Goal: Information Seeking & Learning: Learn about a topic

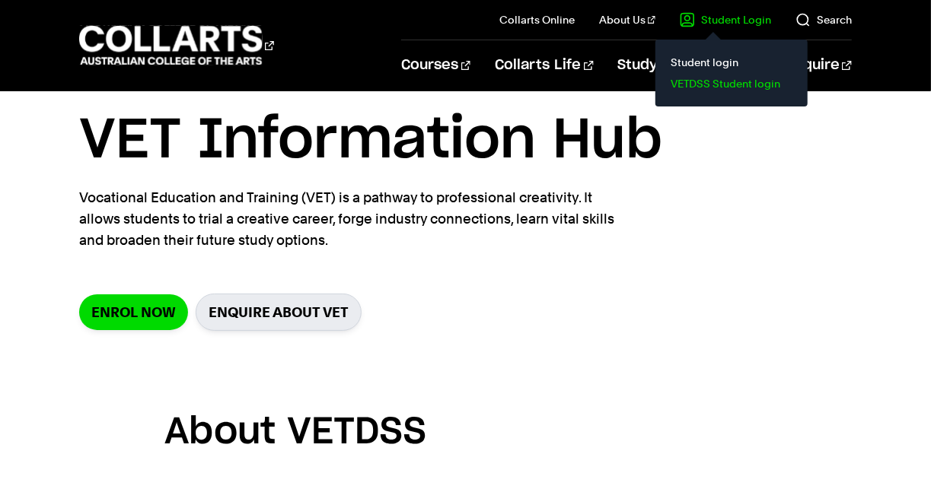
click at [713, 82] on link "VETDSS Student login" at bounding box center [731, 83] width 128 height 21
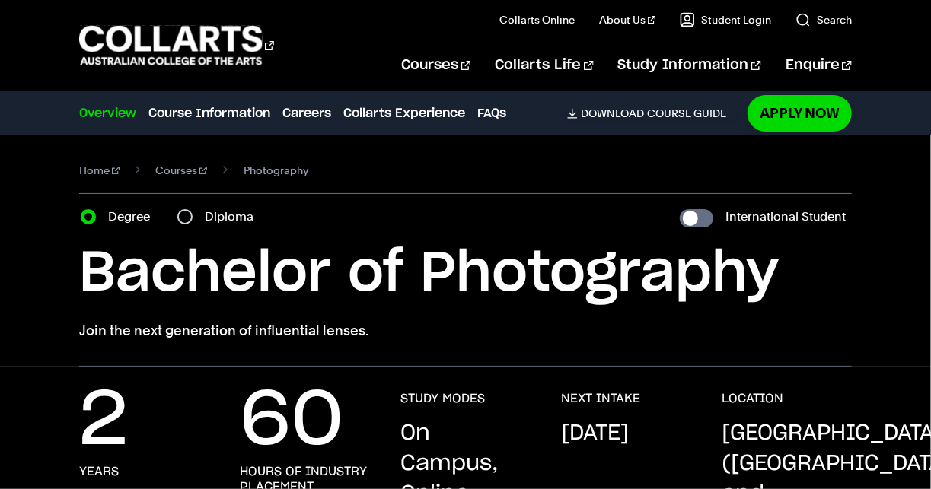
click at [128, 189] on nav "Home Courses Photography" at bounding box center [465, 177] width 772 height 34
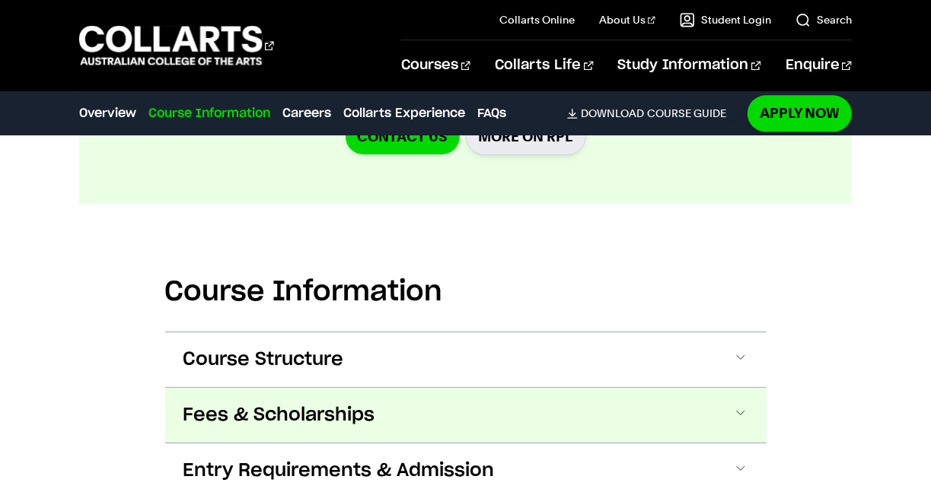
click at [317, 403] on span "Fees & Scholarships" at bounding box center [279, 415] width 192 height 24
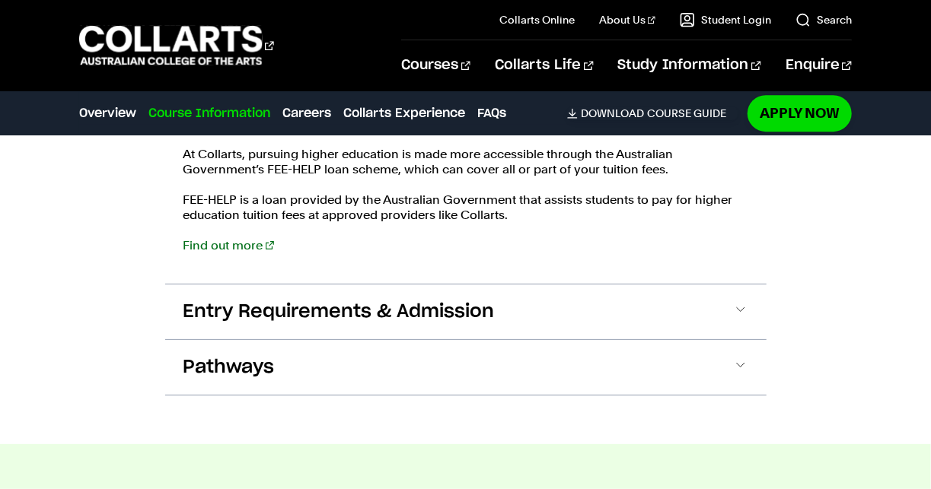
scroll to position [2473, 0]
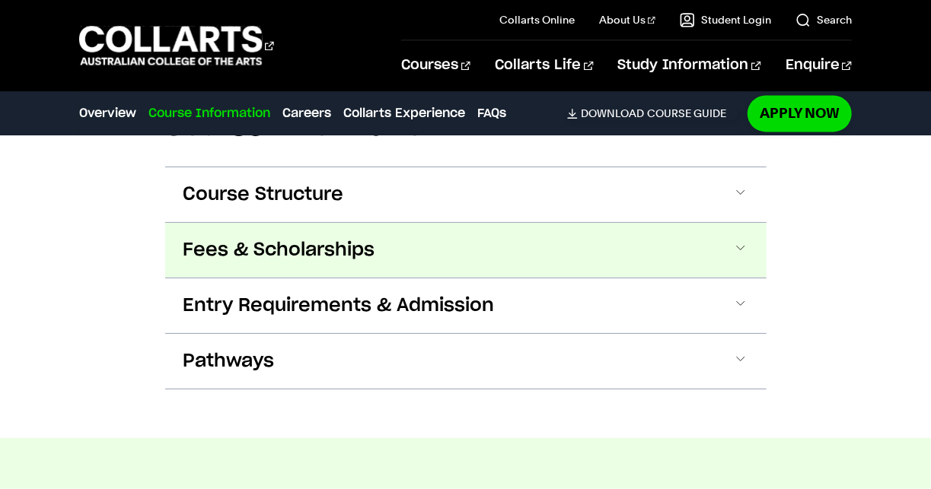
click at [321, 246] on span "Fees & Scholarships" at bounding box center [279, 250] width 192 height 24
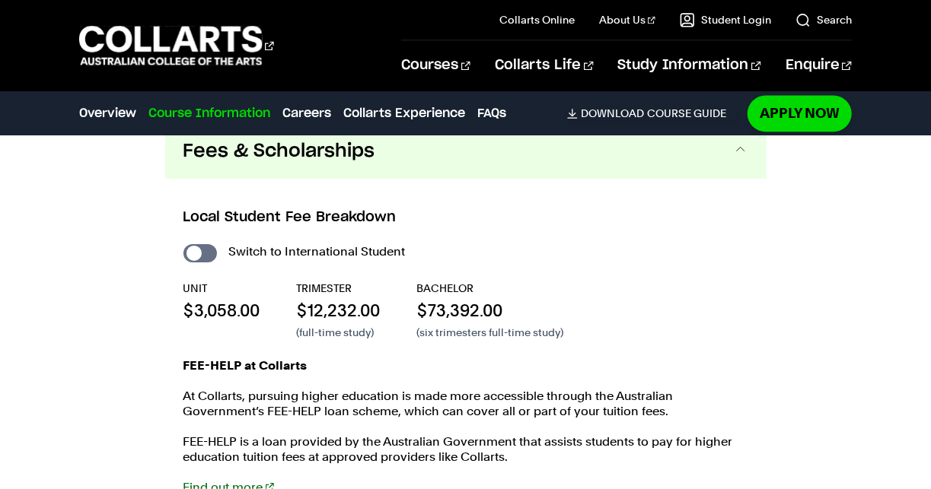
scroll to position [1620, 0]
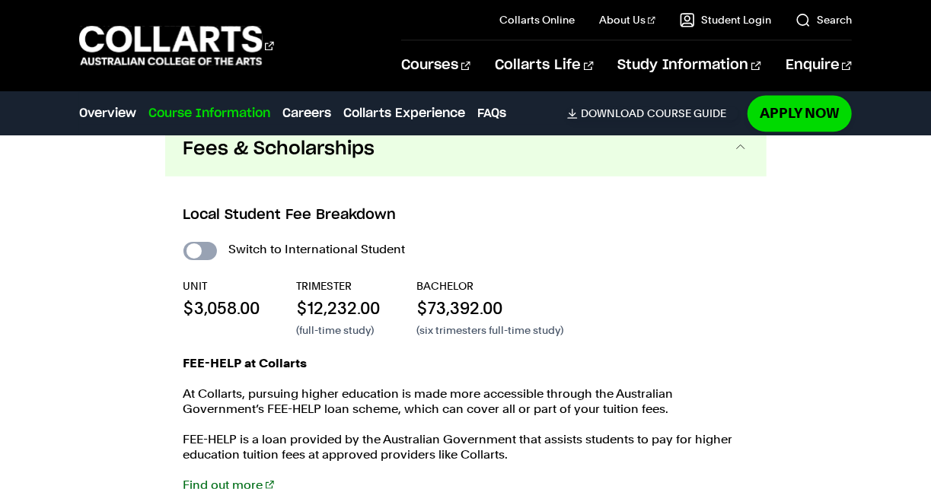
click at [190, 247] on input "International Student" at bounding box center [199, 251] width 33 height 18
checkbox input "true"
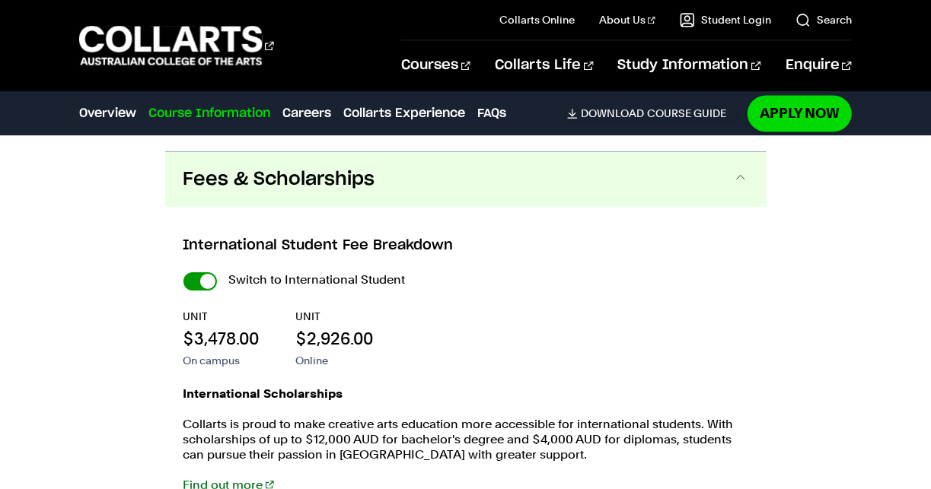
click at [199, 280] on input "International Student" at bounding box center [199, 281] width 33 height 18
checkbox input "false"
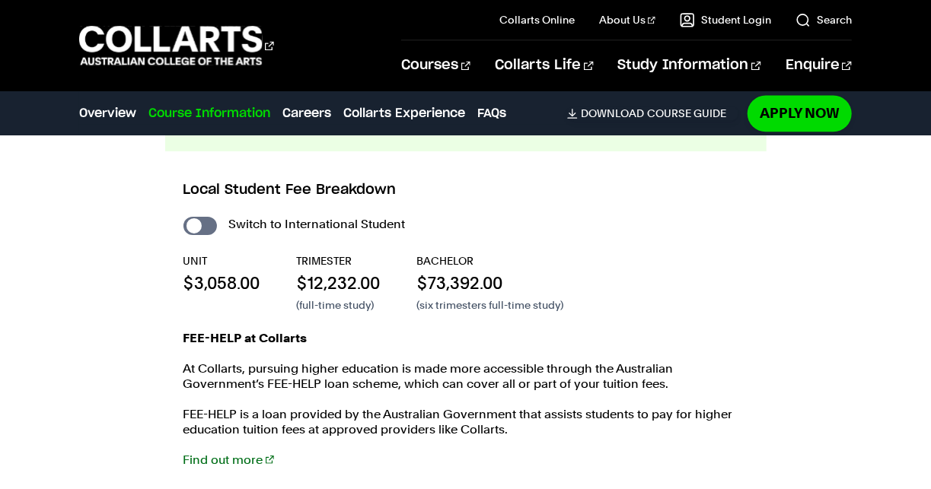
scroll to position [1647, 0]
